Goal: Task Accomplishment & Management: Use online tool/utility

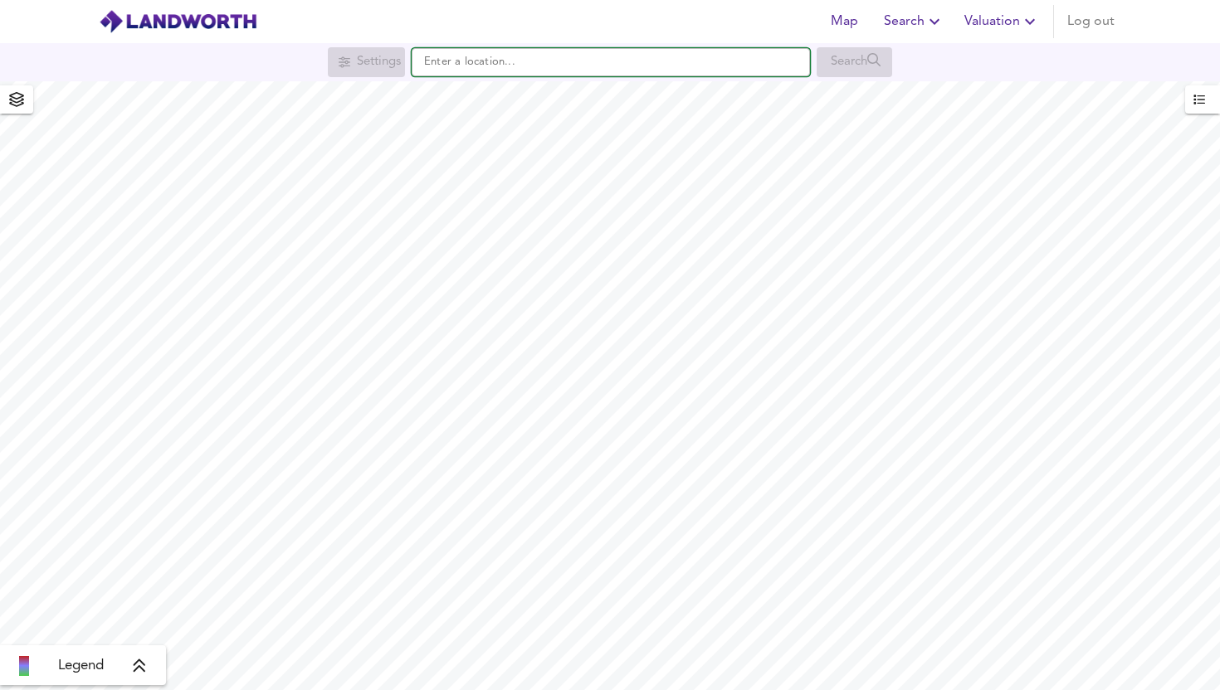
click at [631, 53] on input "text" at bounding box center [611, 62] width 398 height 28
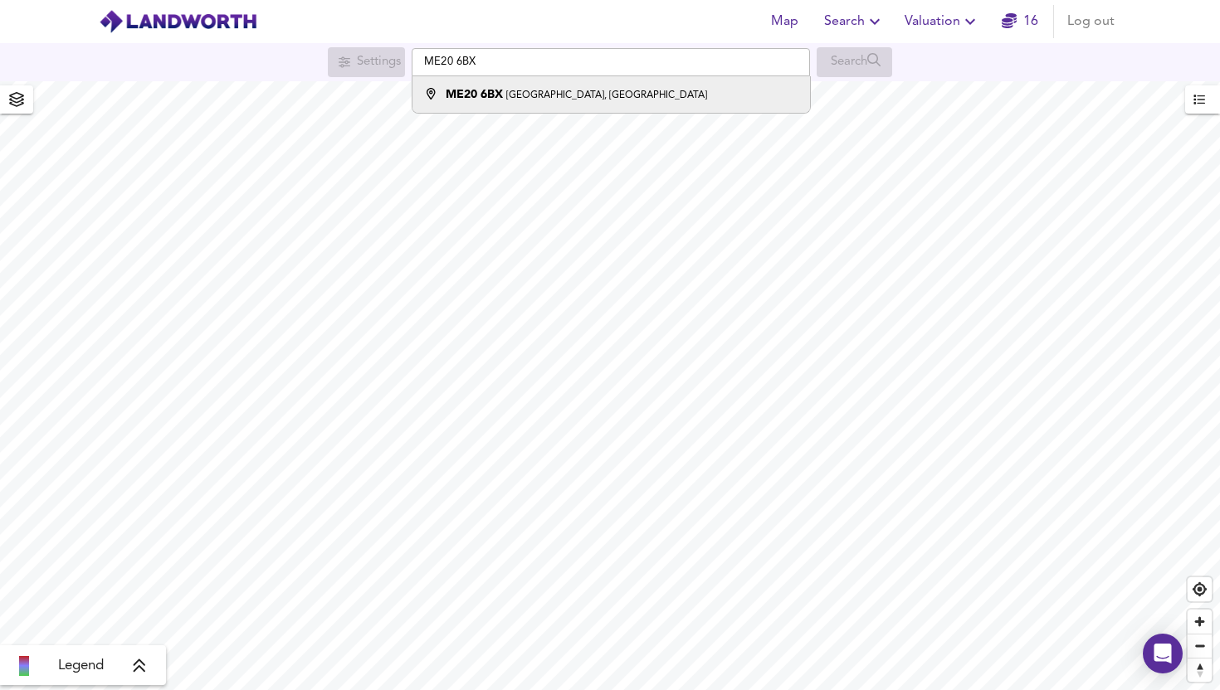
click at [646, 97] on div "ME20 [STREET_ADDRESS]" at bounding box center [607, 94] width 381 height 17
type input "[STREET_ADDRESS]"
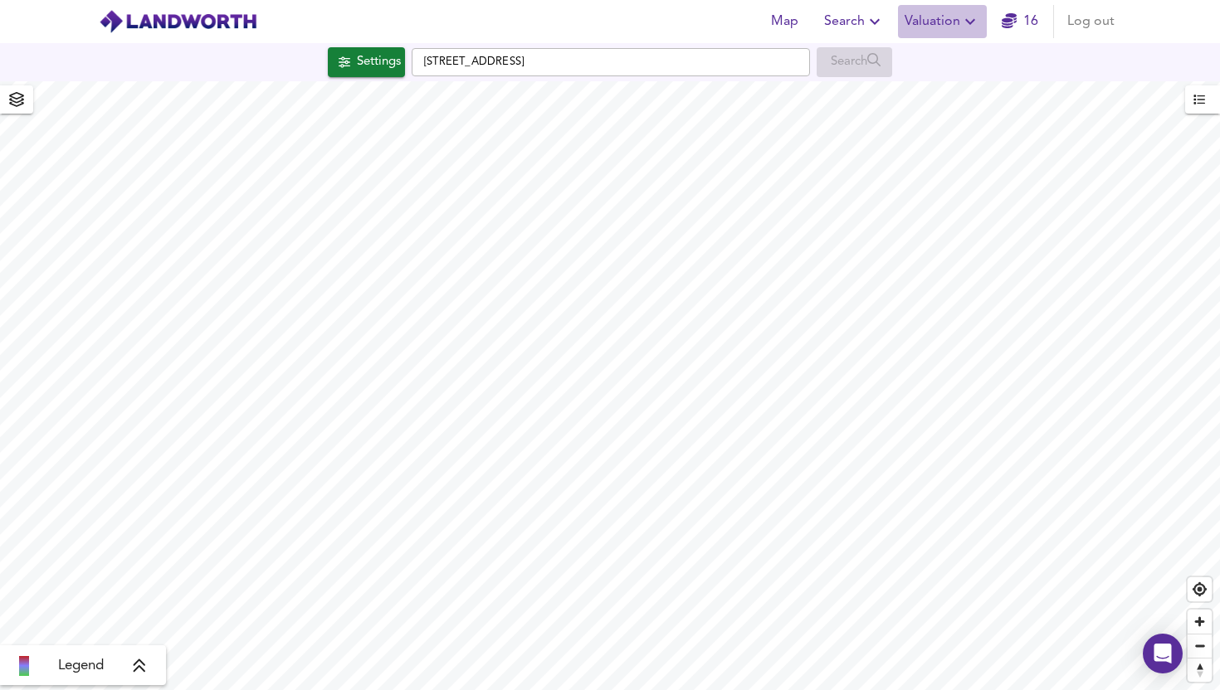
click at [931, 25] on span "Valuation" at bounding box center [943, 21] width 76 height 23
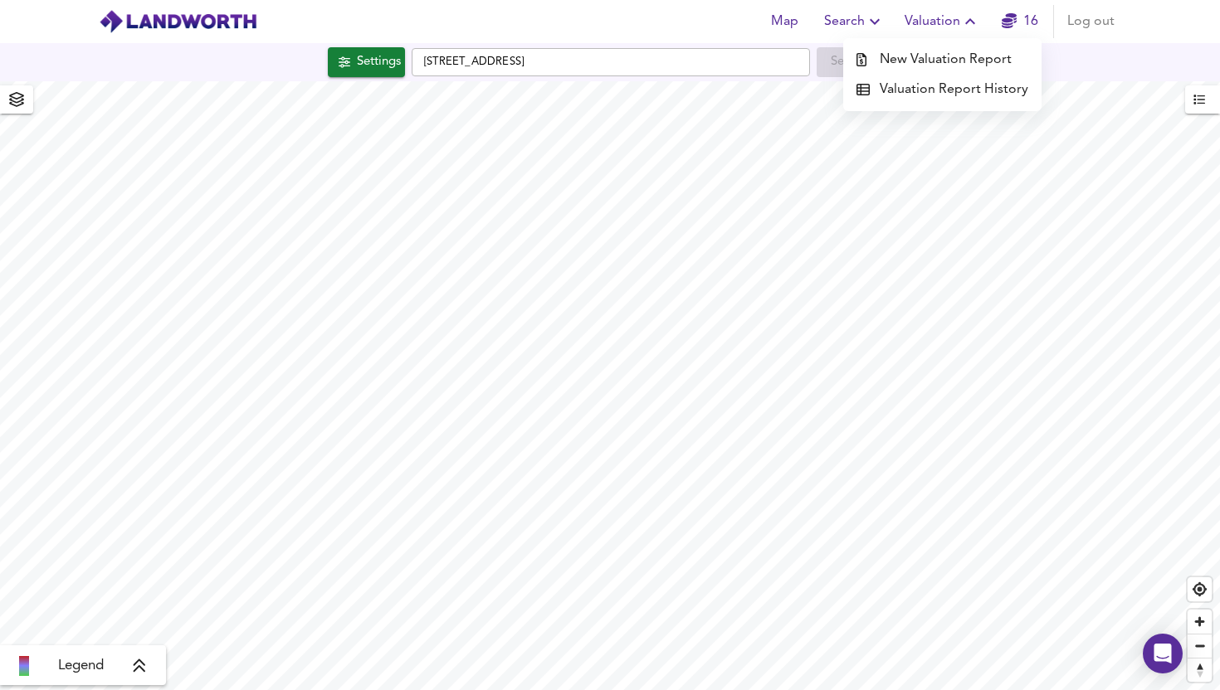
click at [915, 61] on li "New Valuation Report" at bounding box center [942, 60] width 198 height 30
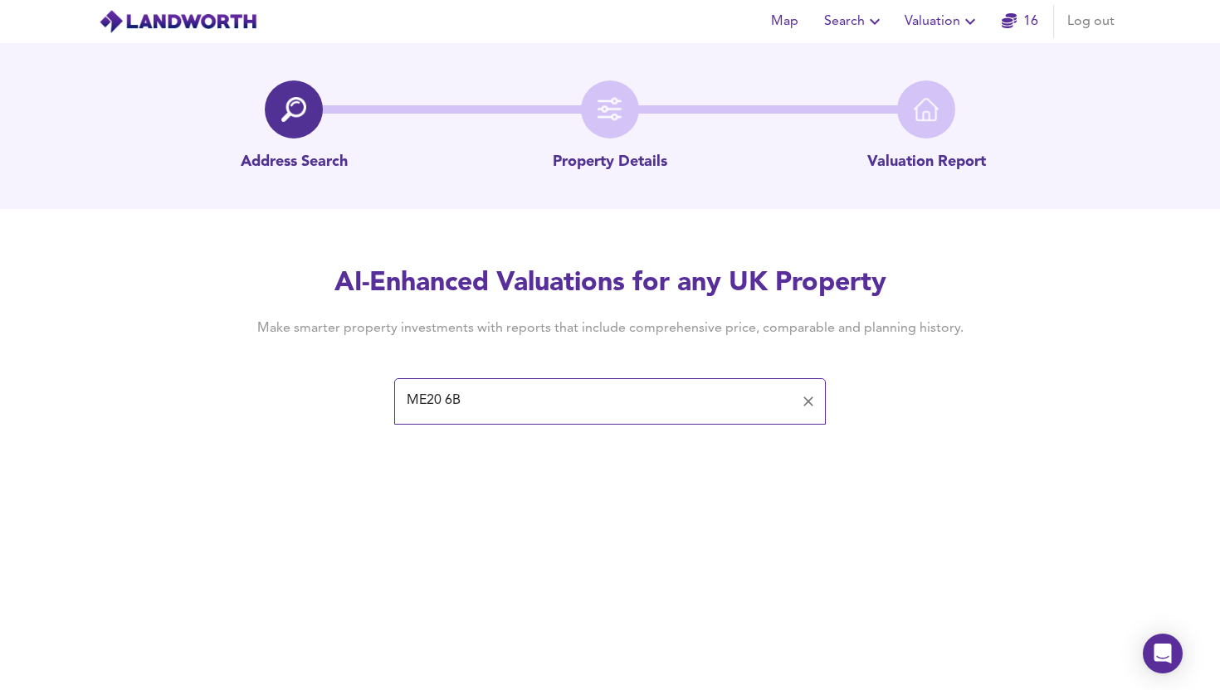
type input "ME20 6BX"
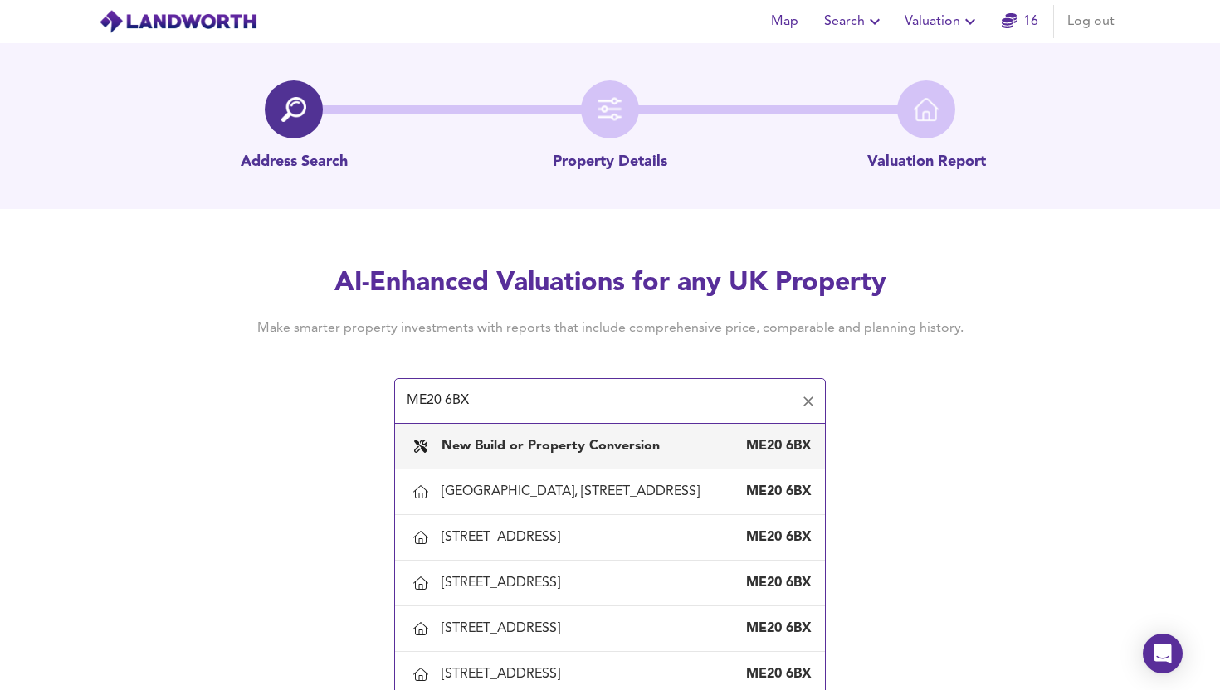
click at [549, 441] on b "New Build or Property Conversion" at bounding box center [550, 446] width 218 height 13
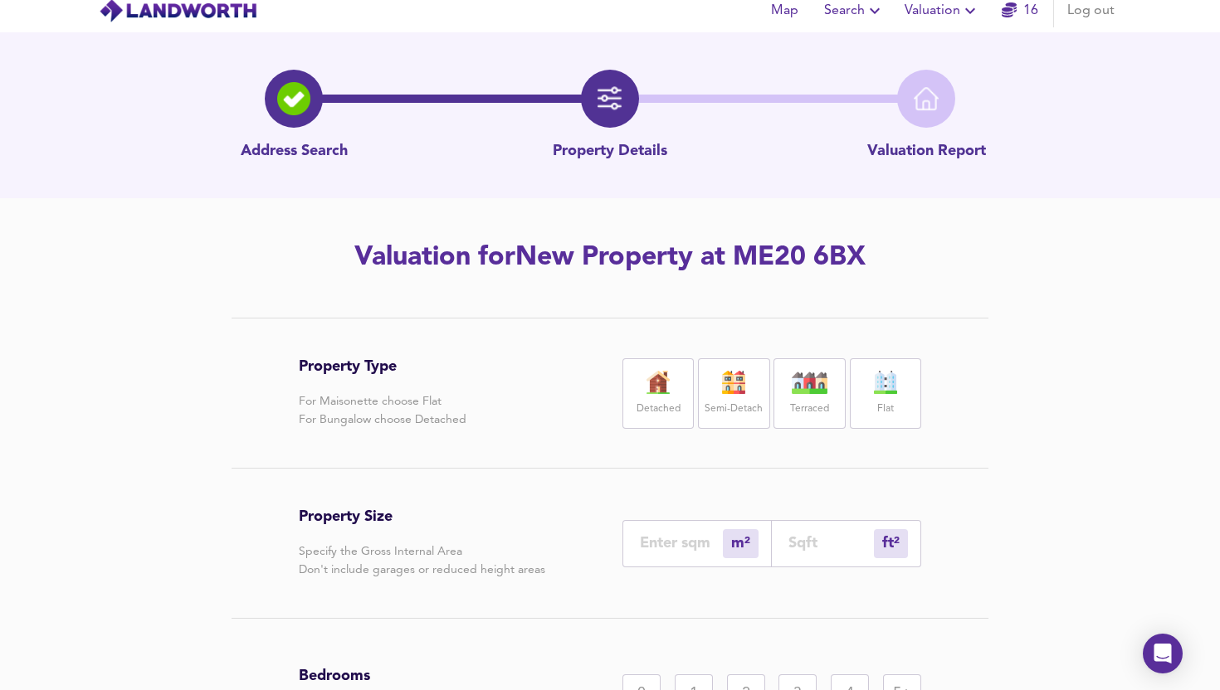
scroll to position [12, 0]
click at [665, 397] on div "Detached" at bounding box center [657, 393] width 71 height 71
click at [796, 547] on input "number" at bounding box center [830, 542] width 85 height 17
type input "0"
type input "2"
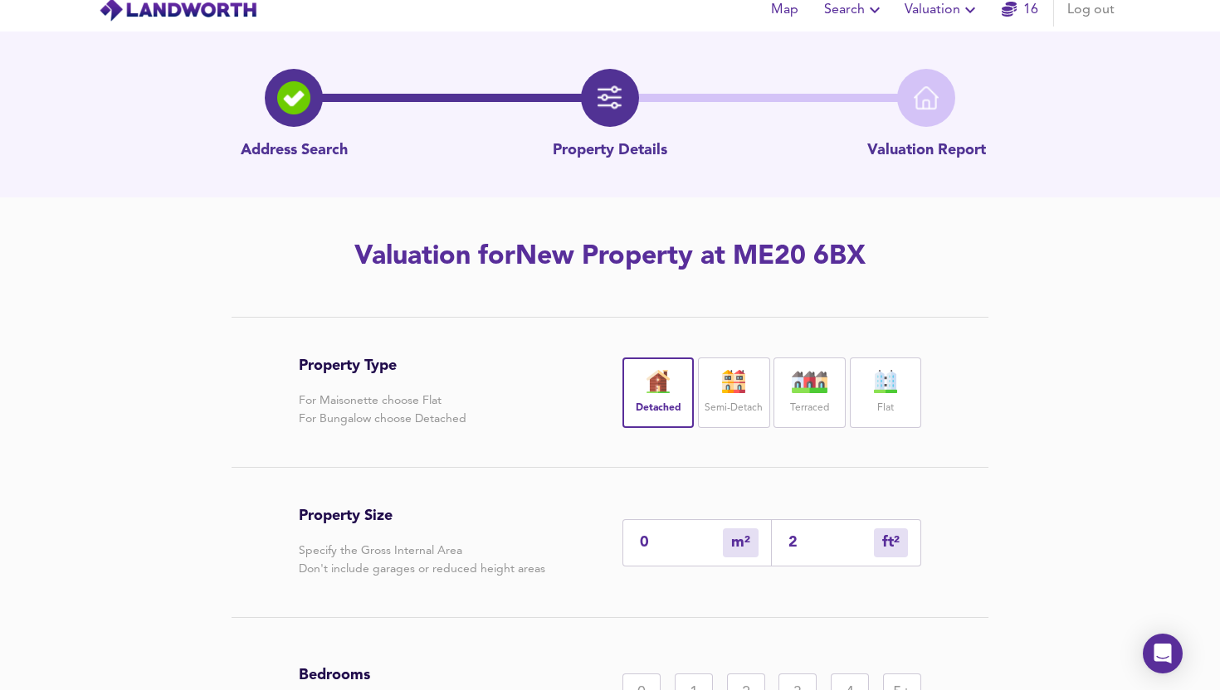
type input "2"
type input "24"
type input "22"
type input "240"
type input "223"
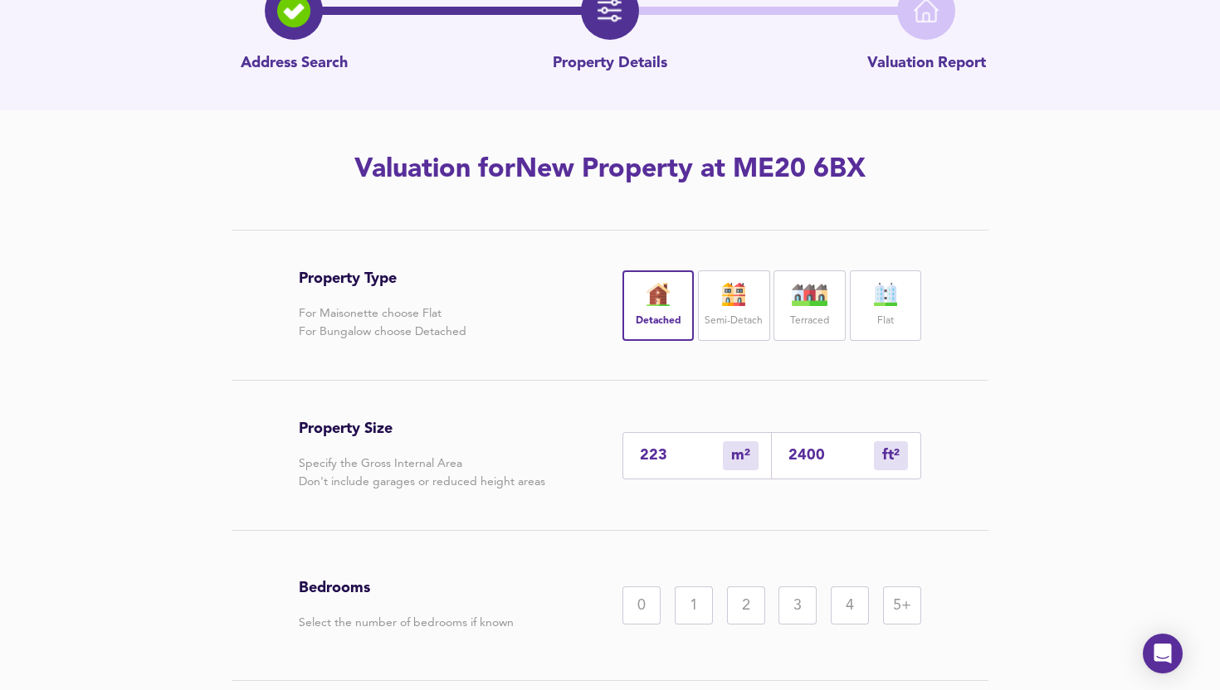
scroll to position [223, 0]
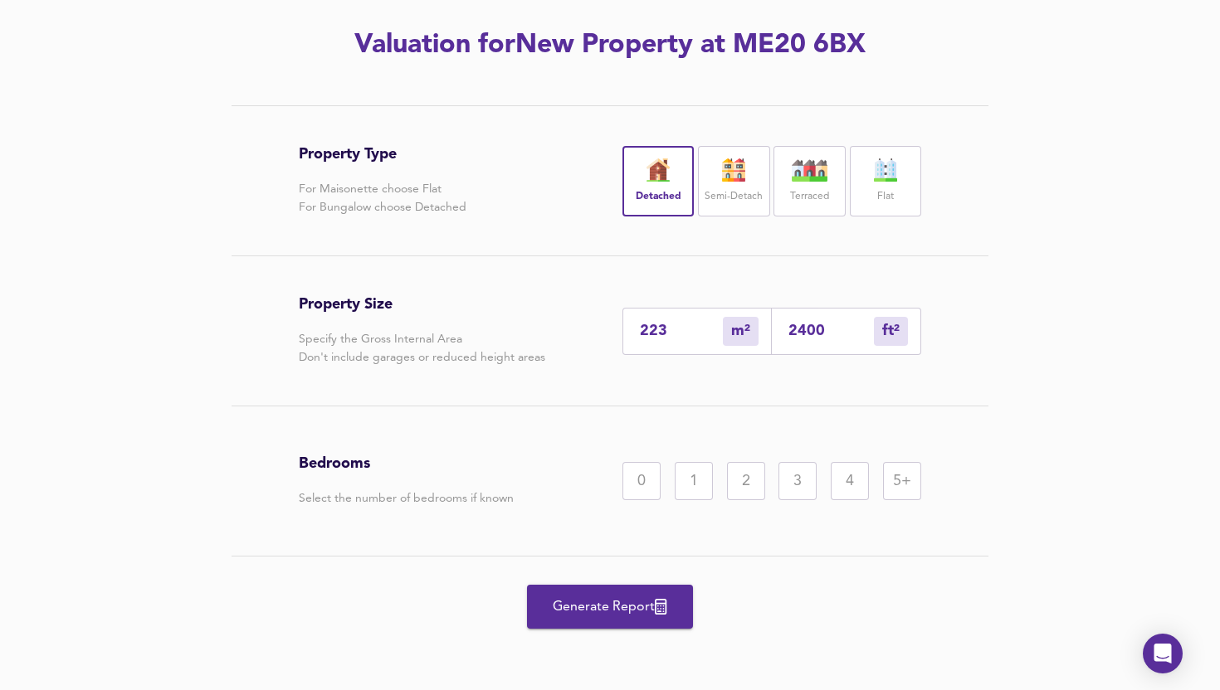
type input "2400"
click at [849, 481] on div "4" at bounding box center [850, 481] width 38 height 38
click at [904, 489] on div "5+" at bounding box center [902, 481] width 38 height 38
click at [618, 607] on span "Generate Report" at bounding box center [610, 607] width 133 height 23
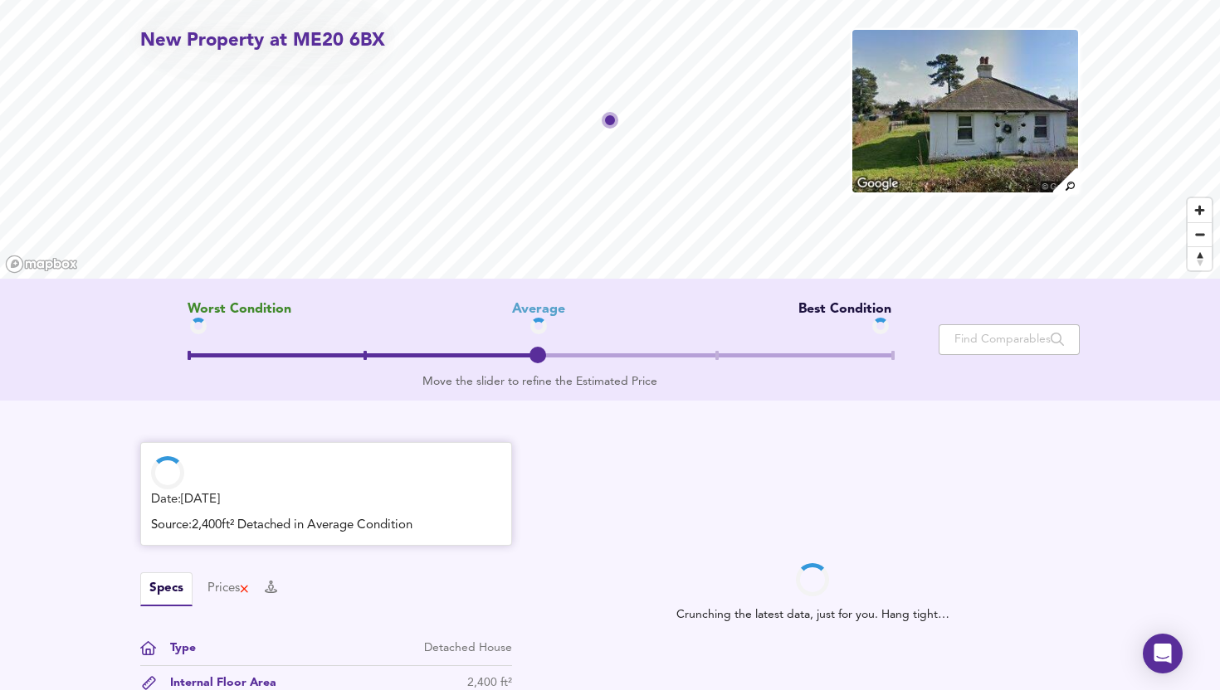
scroll to position [77, 0]
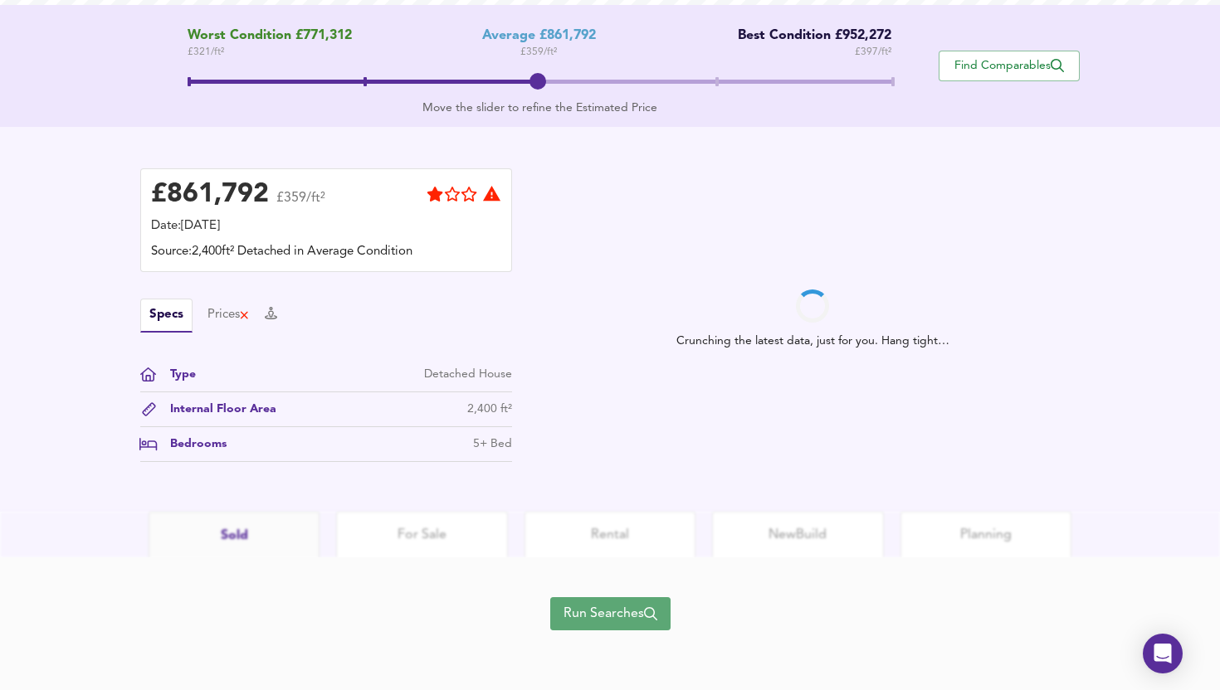
click at [587, 606] on span "Run Searches" at bounding box center [610, 613] width 94 height 23
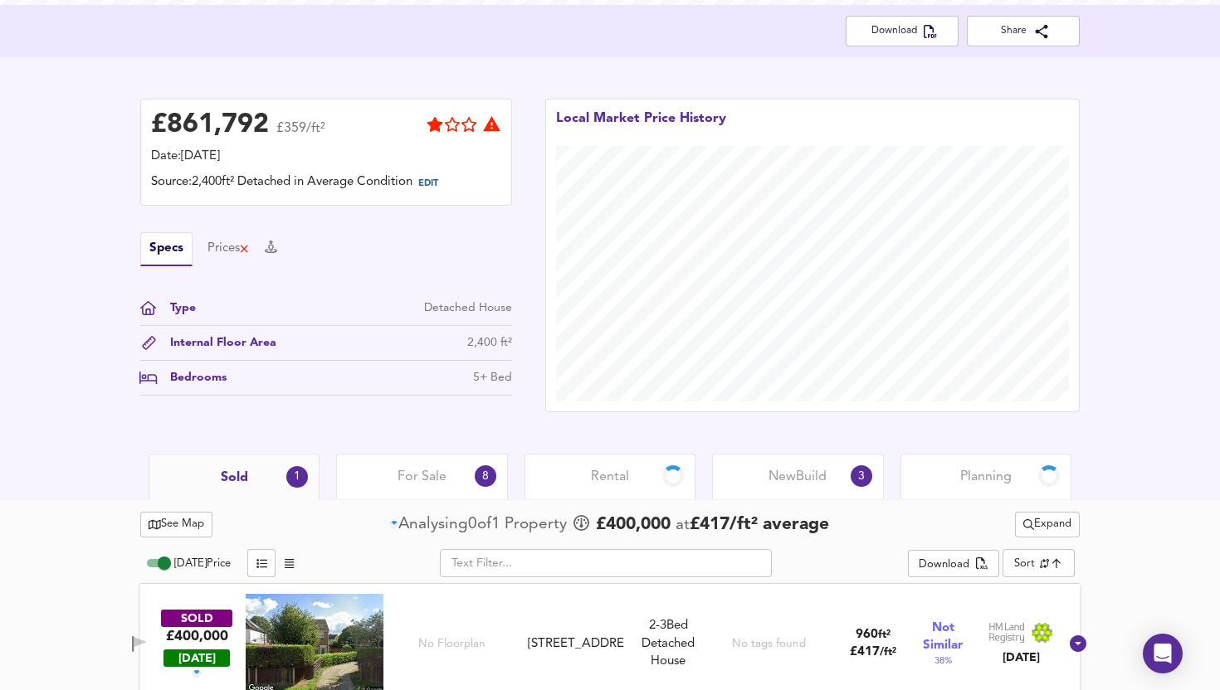
scroll to position [360, 0]
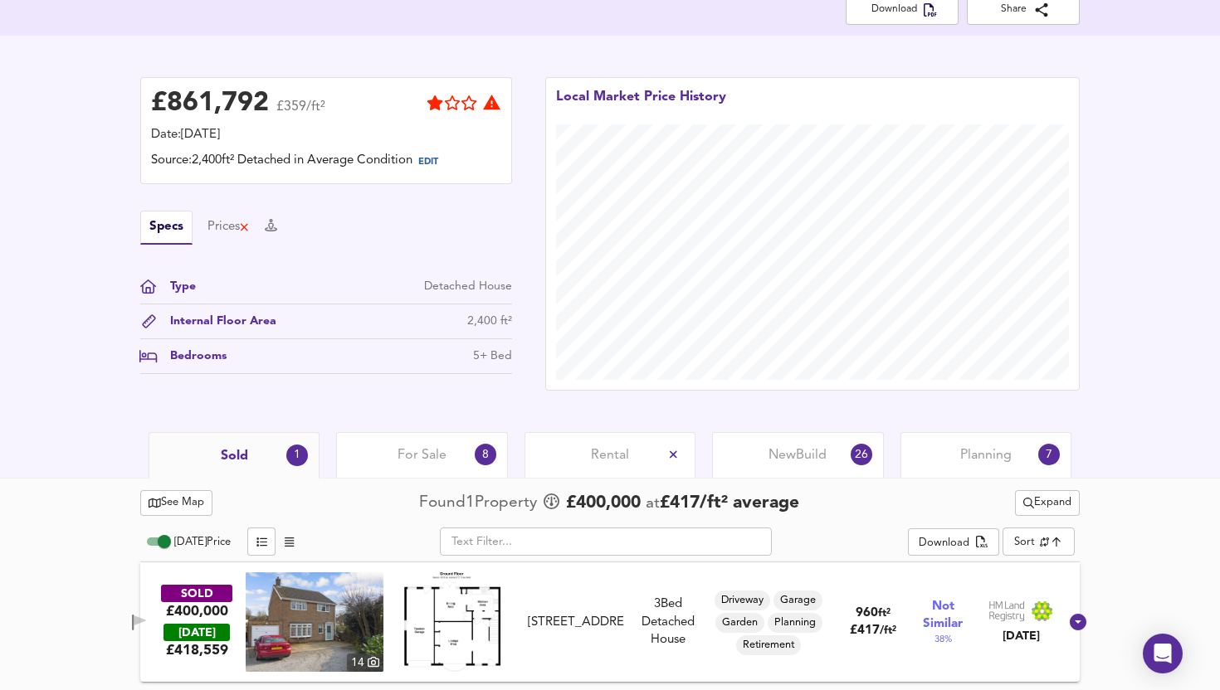
click at [372, 442] on div "For Sale 8" at bounding box center [421, 455] width 171 height 46
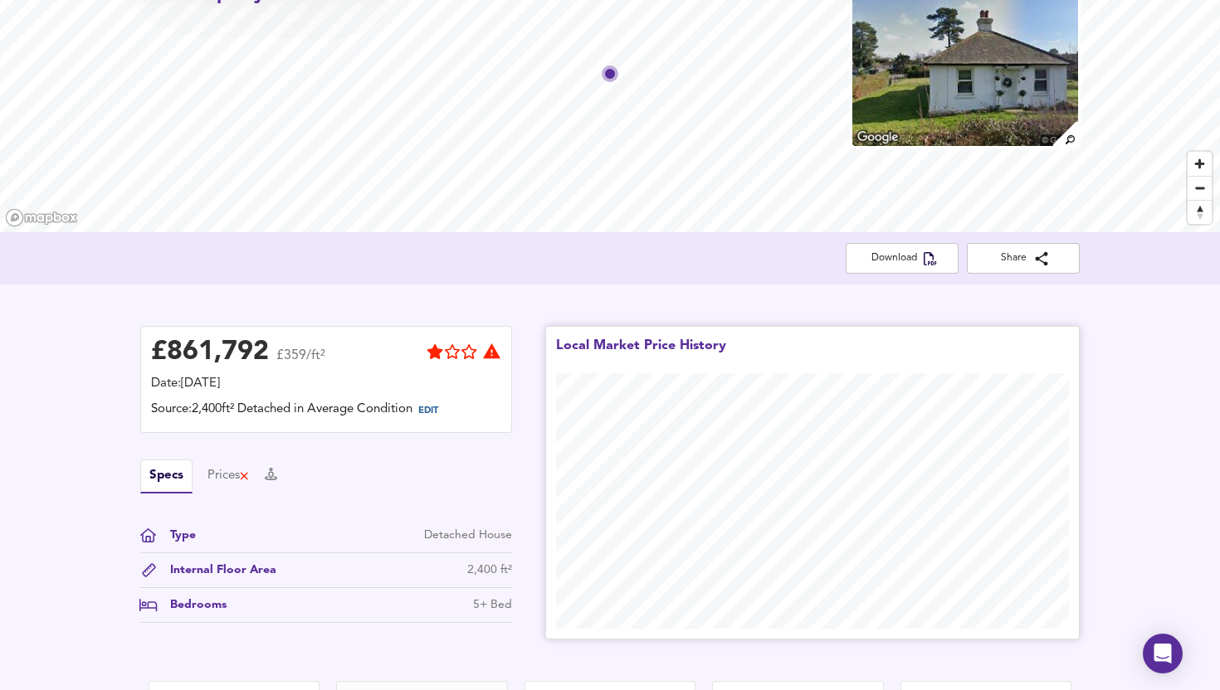
scroll to position [504, 0]
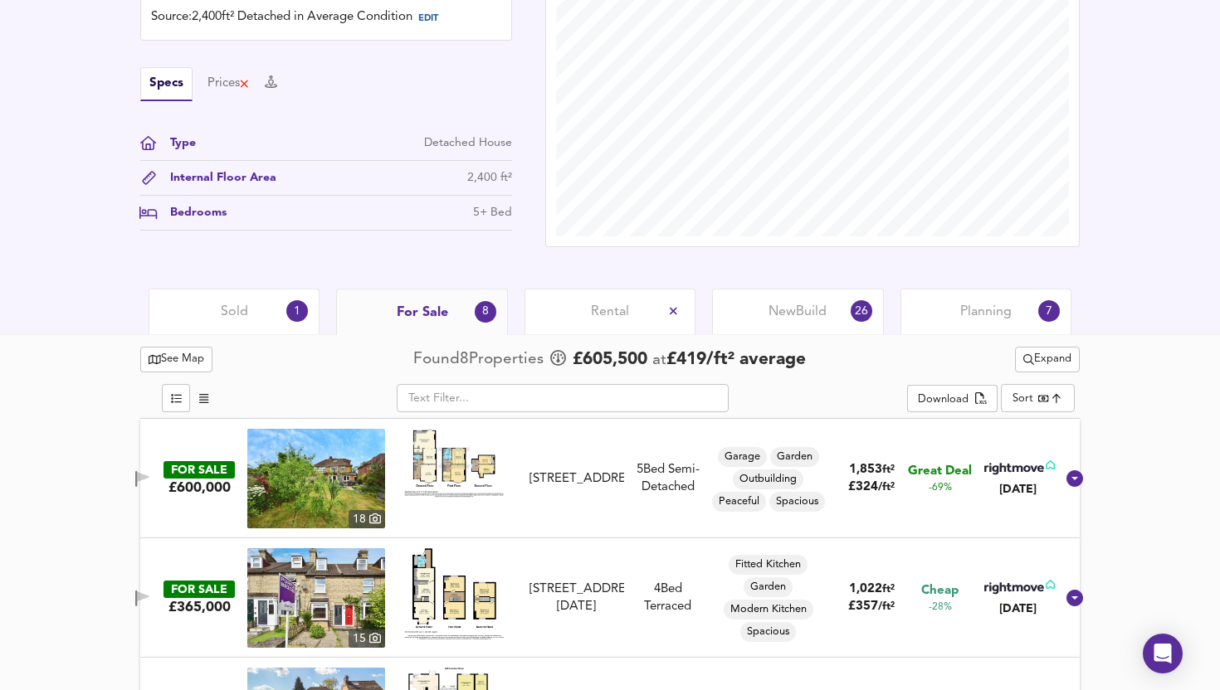
click at [1031, 359] on span "Expand" at bounding box center [1047, 359] width 48 height 19
click at [1013, 397] on li "¼ mile ½ mile" at bounding box center [1047, 392] width 168 height 27
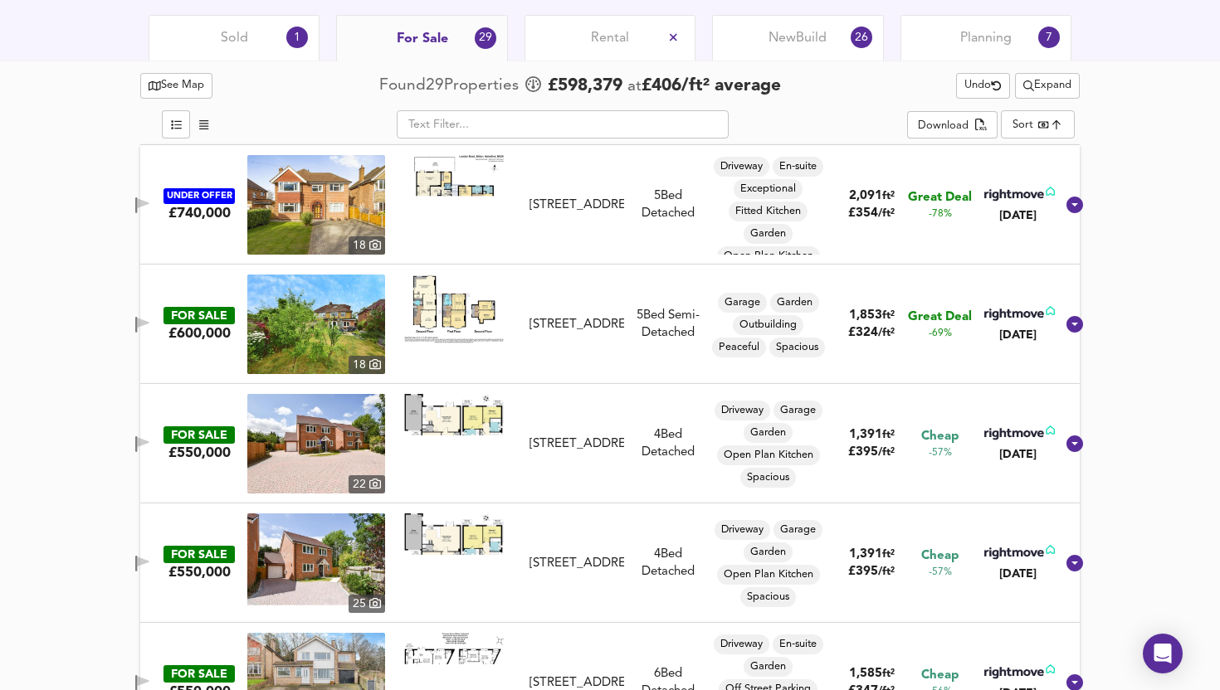
scroll to position [700, 0]
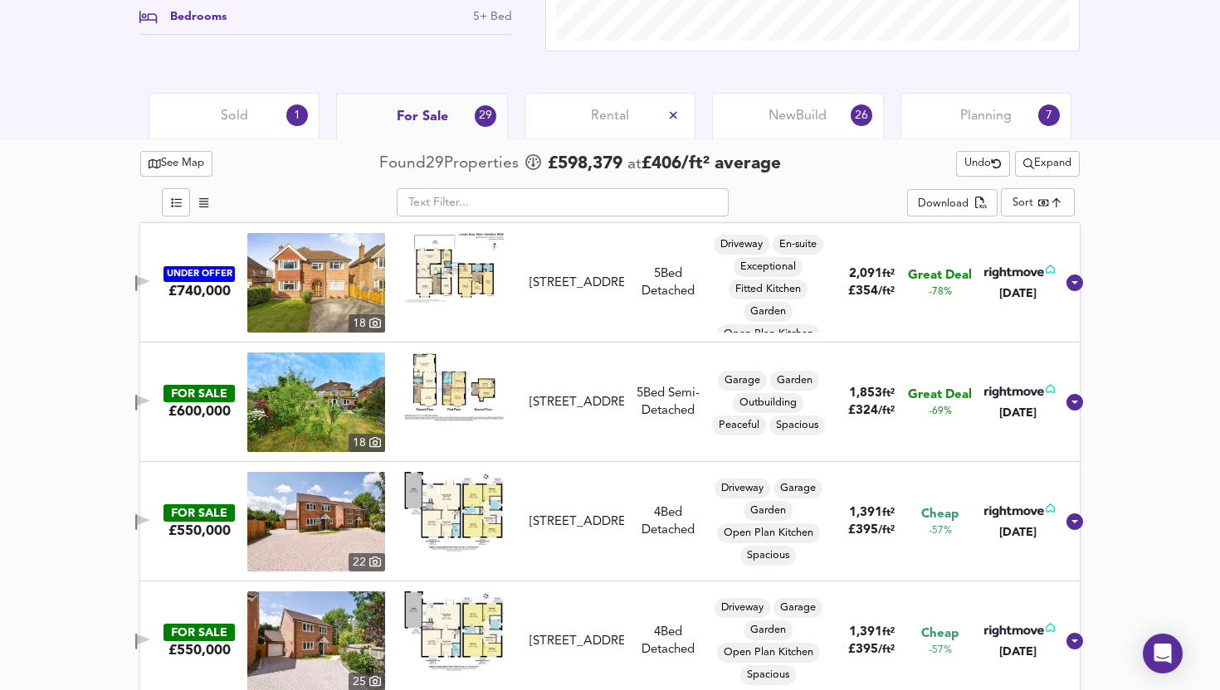
click at [426, 95] on div "For Sale 29" at bounding box center [421, 116] width 171 height 46
click at [438, 118] on span "For Sale" at bounding box center [422, 117] width 51 height 18
click at [734, 122] on div "New Build 26" at bounding box center [797, 116] width 171 height 46
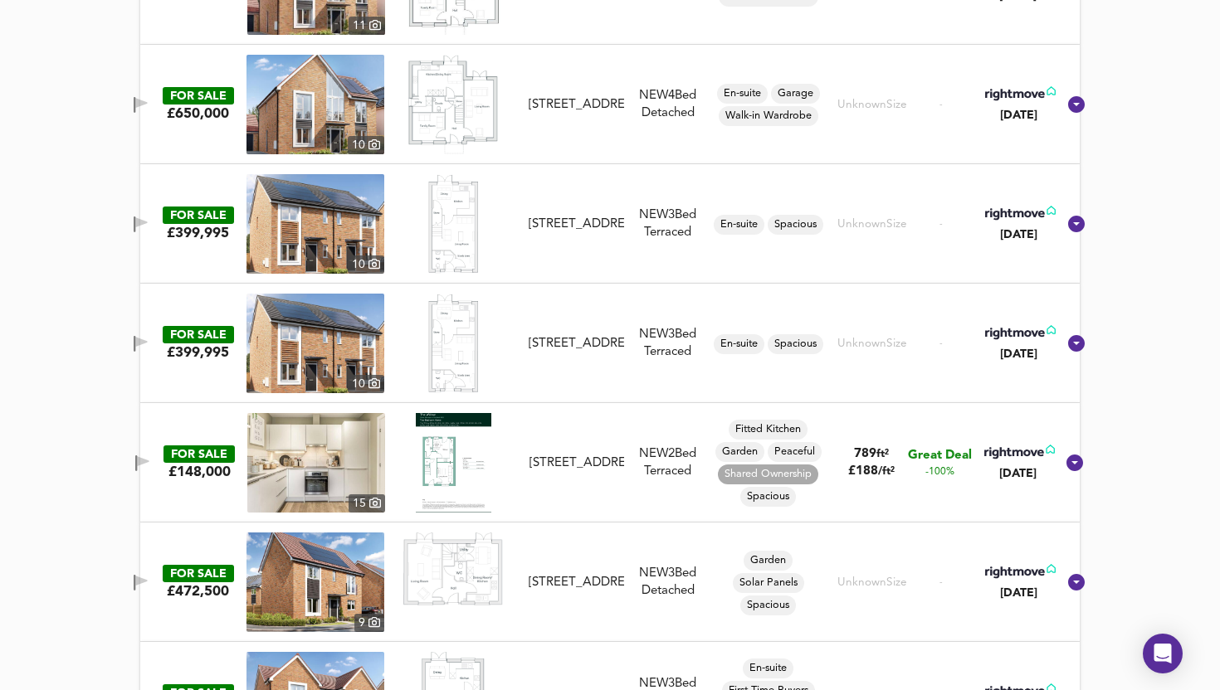
scroll to position [1361, 0]
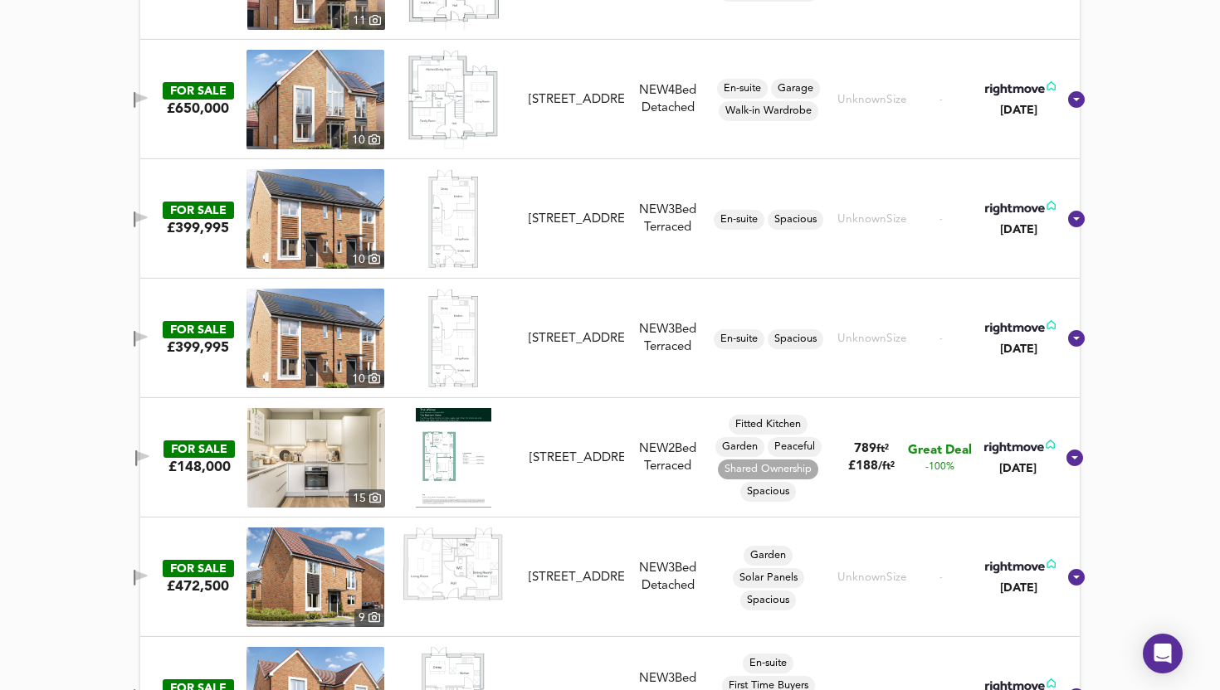
click at [477, 217] on img at bounding box center [452, 219] width 49 height 100
click at [724, 92] on span "En-suite" at bounding box center [742, 88] width 51 height 15
type input "En-suite"
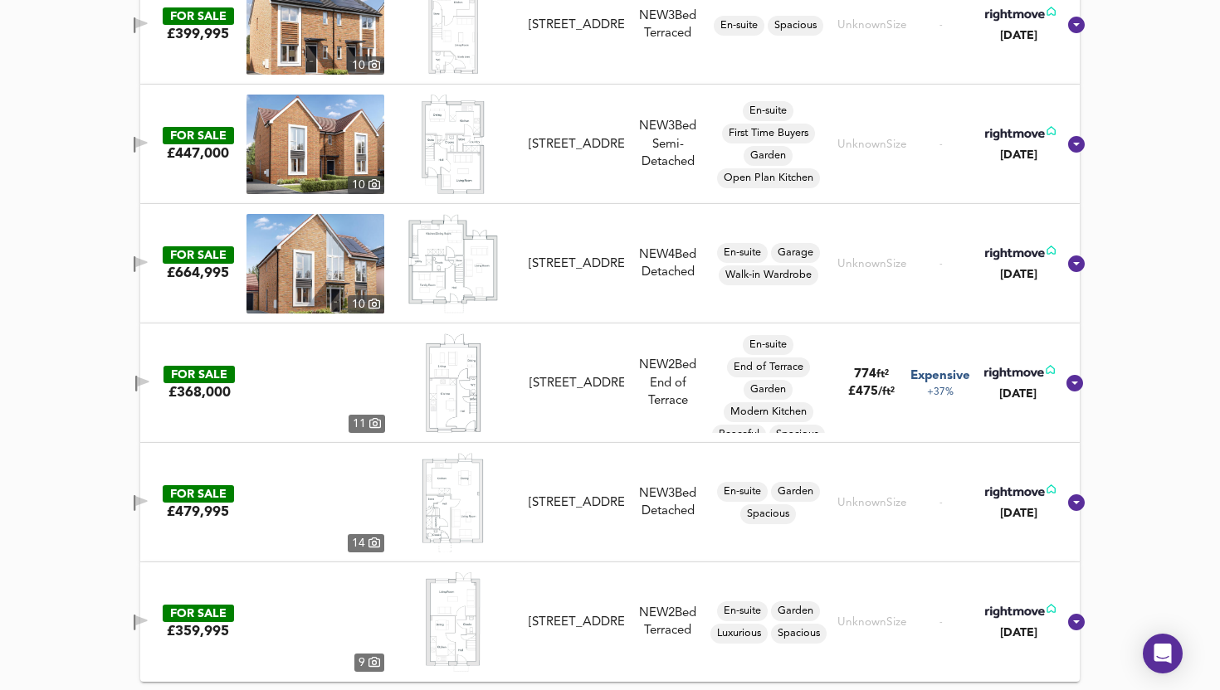
scroll to position [1002, 0]
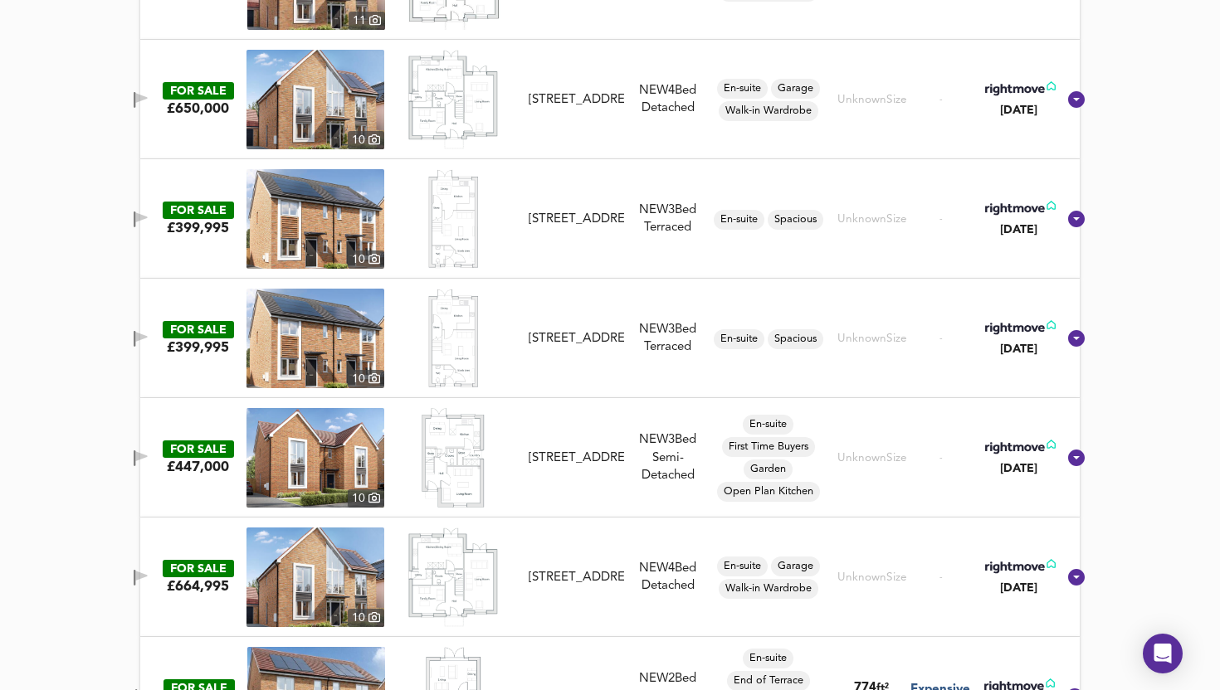
click at [678, 90] on div "NEW 4 Bed Detached" at bounding box center [668, 100] width 75 height 36
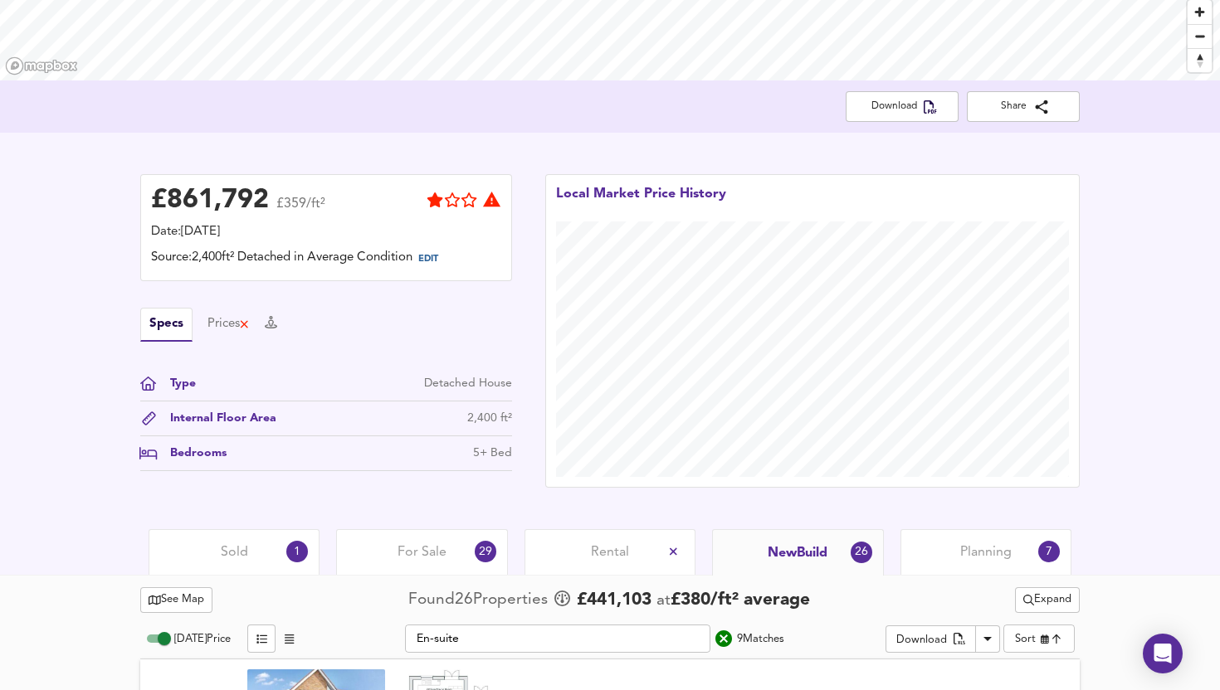
scroll to position [0, 0]
